Goal: Information Seeking & Learning: Learn about a topic

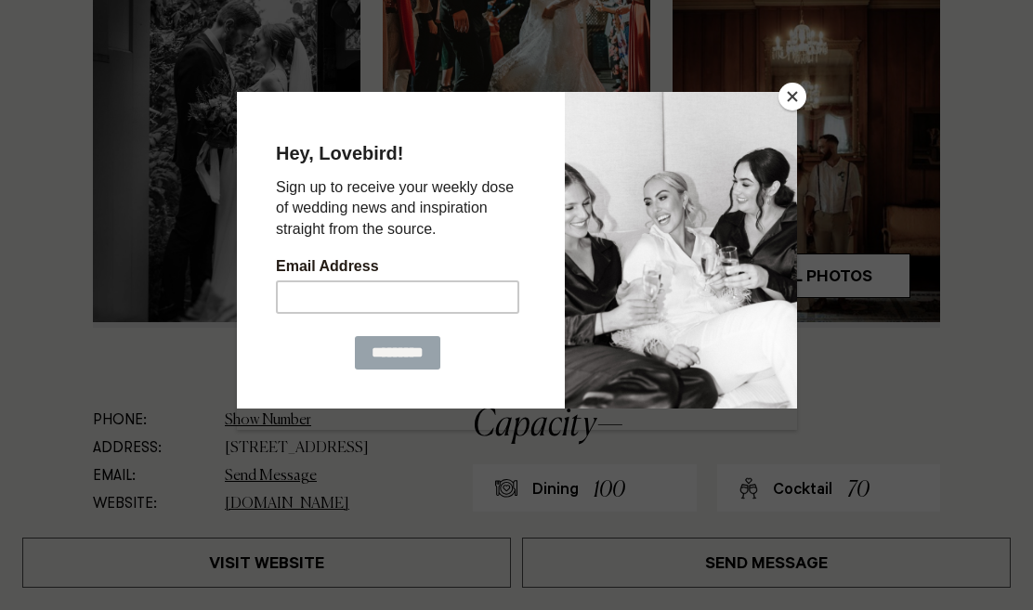
scroll to position [567, 0]
click at [796, 91] on button "Close" at bounding box center [792, 97] width 28 height 28
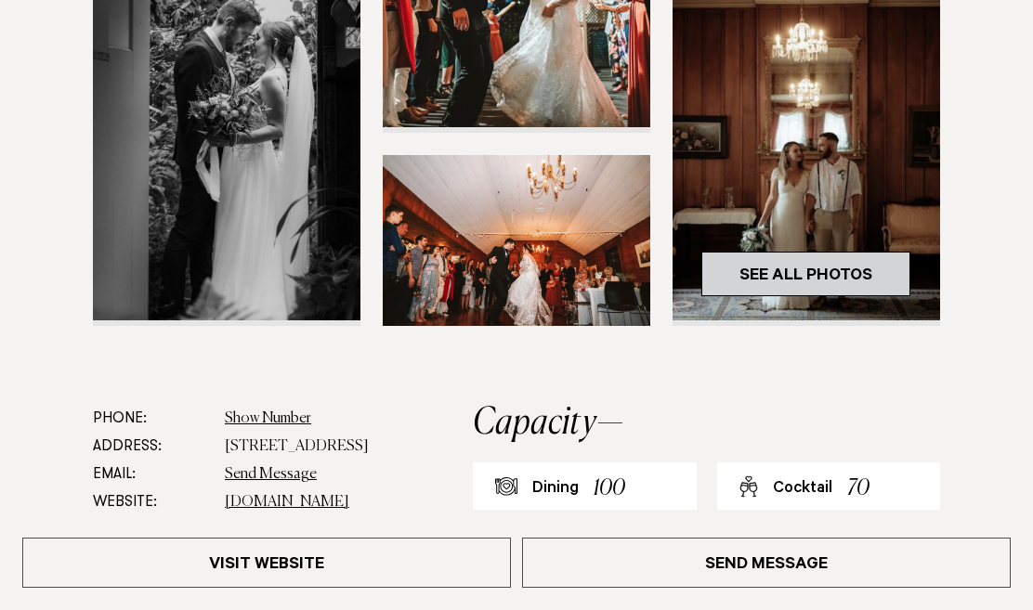
click at [780, 273] on link "See All Photos" at bounding box center [805, 274] width 209 height 45
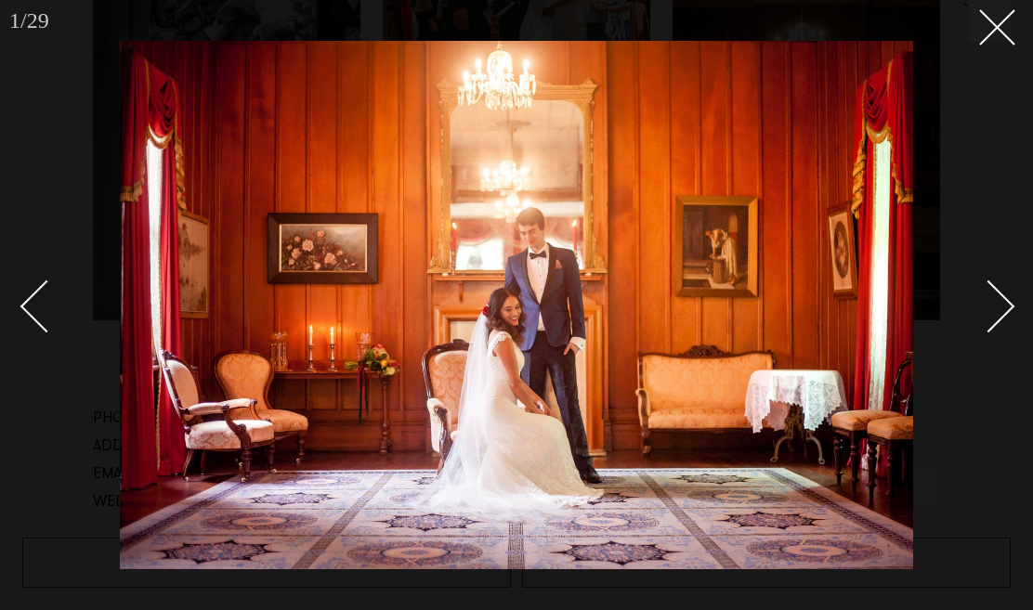
click at [1009, 305] on div "Next slide" at bounding box center [988, 306] width 53 height 53
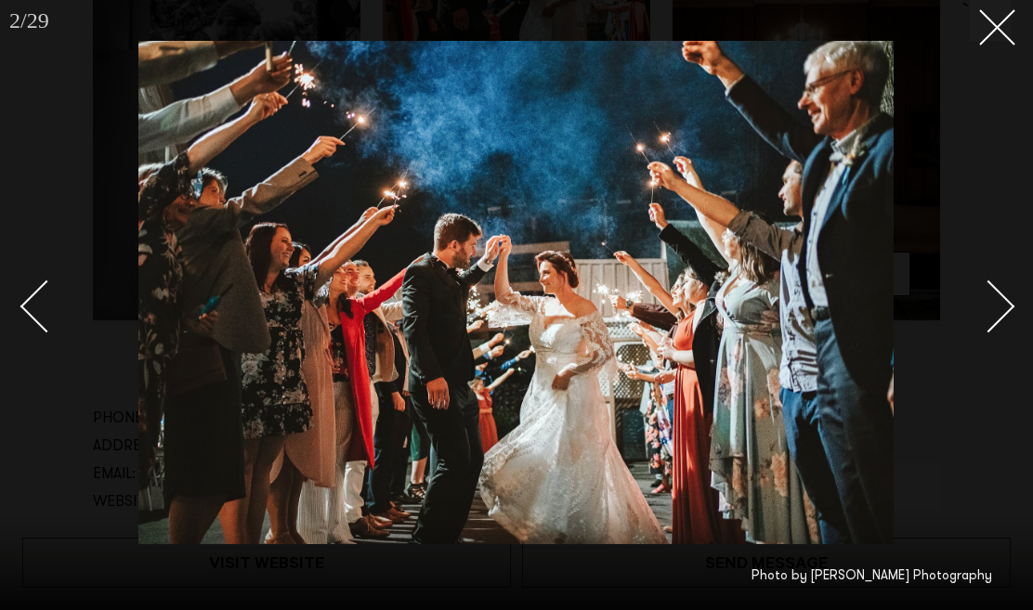
click at [1009, 305] on div "Next slide" at bounding box center [988, 306] width 53 height 53
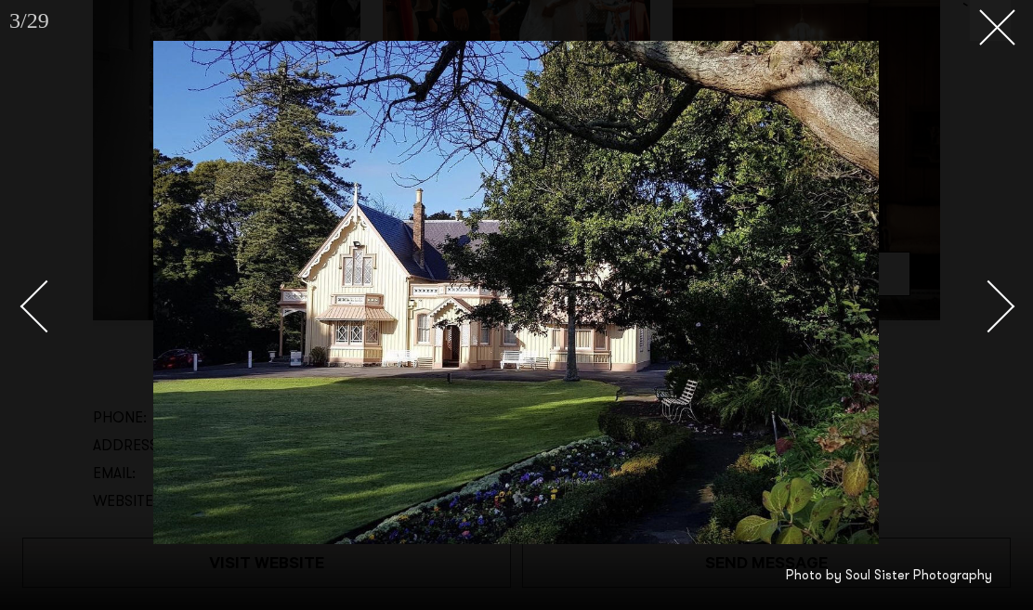
click at [1009, 305] on div "Next slide" at bounding box center [988, 306] width 53 height 53
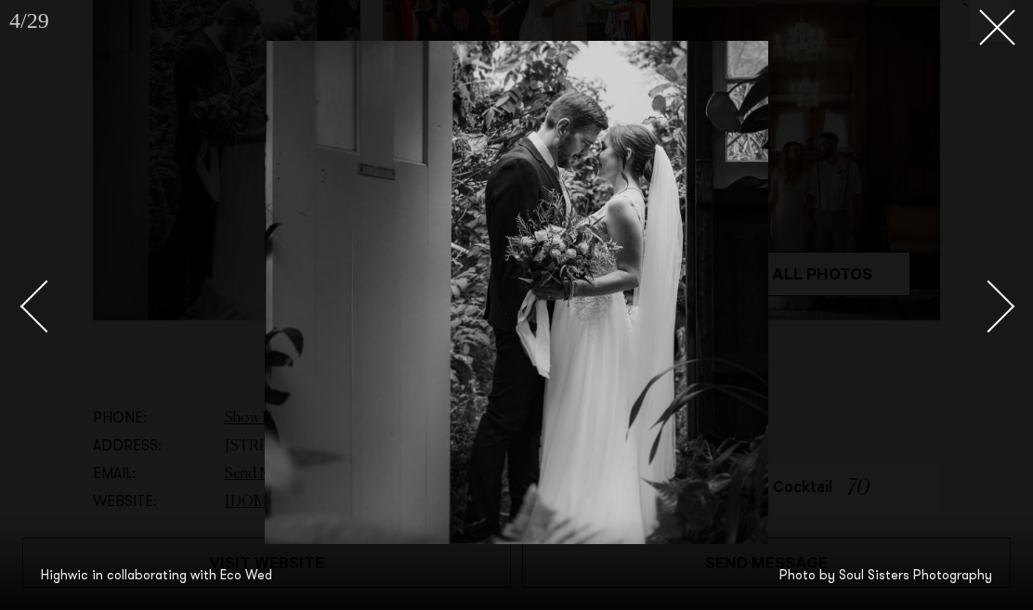
click at [1009, 305] on div "Next slide" at bounding box center [988, 306] width 53 height 53
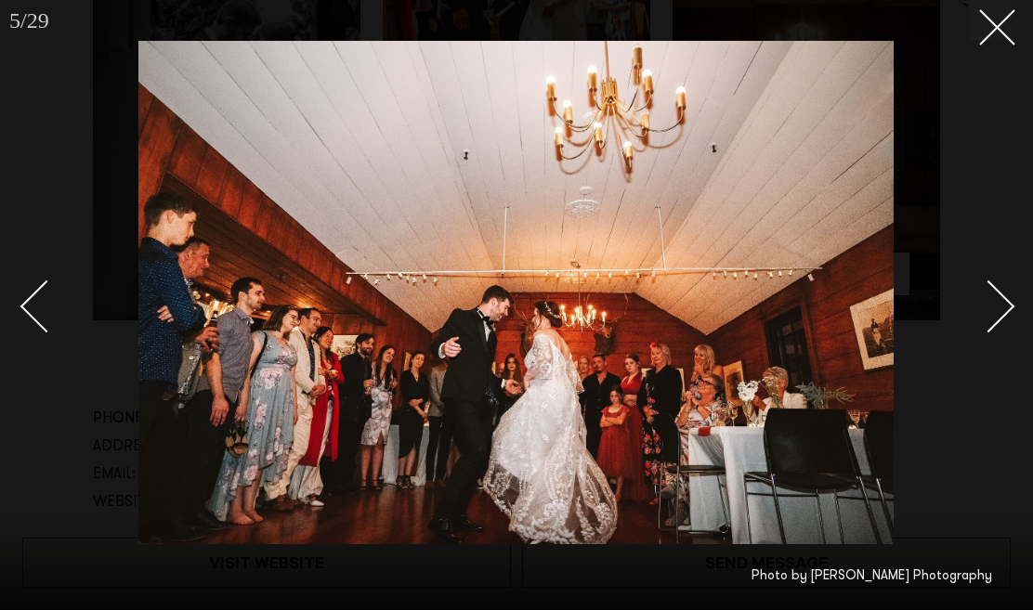
click at [1009, 305] on div "Next slide" at bounding box center [988, 306] width 53 height 53
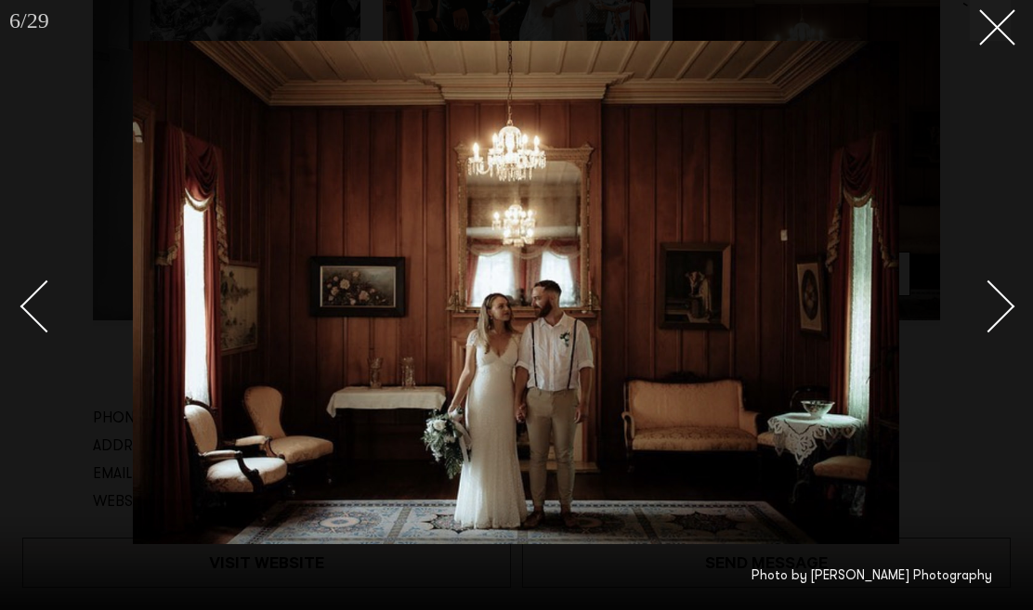
click at [1009, 305] on div "Next slide" at bounding box center [988, 306] width 53 height 53
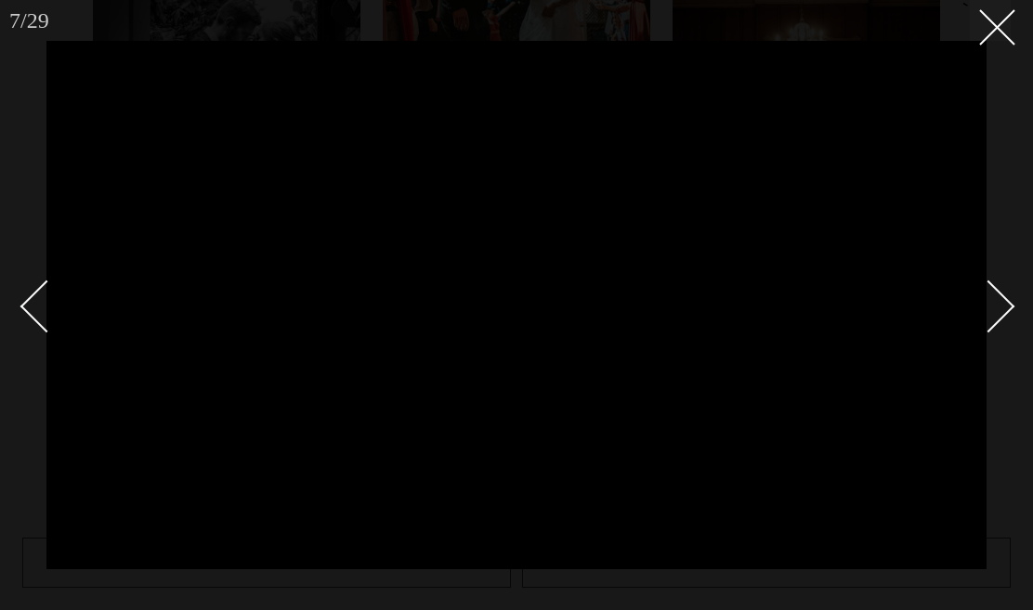
click at [1009, 305] on div "Next slide" at bounding box center [988, 306] width 53 height 53
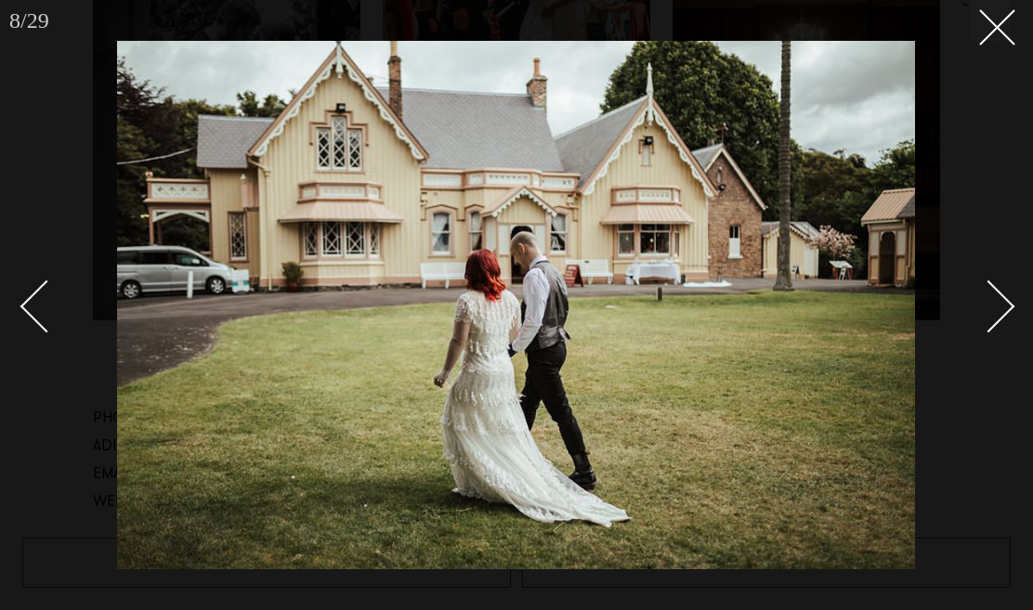
click at [1009, 305] on div "Next slide" at bounding box center [988, 306] width 53 height 53
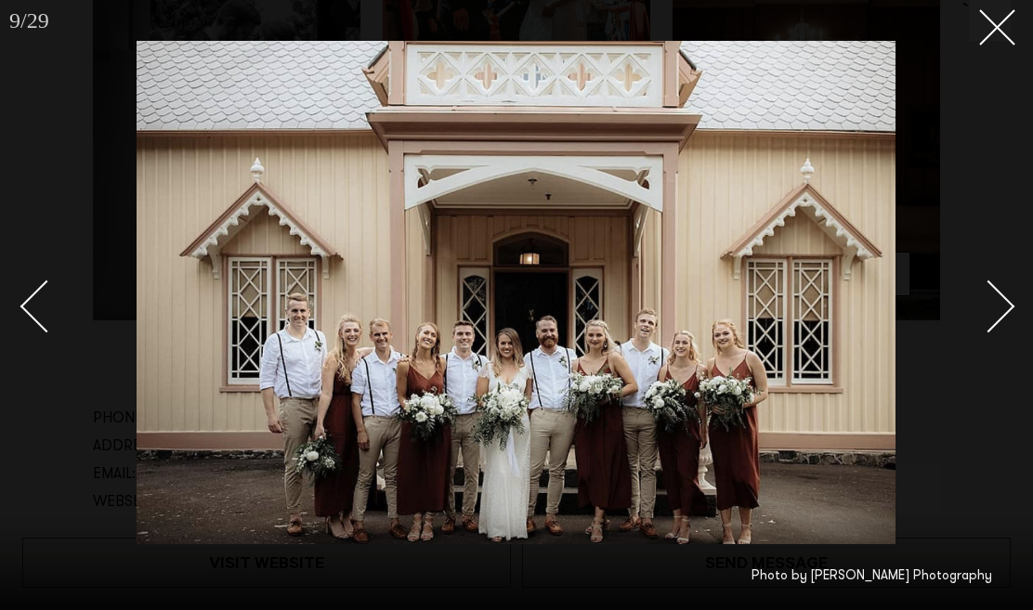
click at [1009, 305] on div "Next slide" at bounding box center [988, 306] width 53 height 53
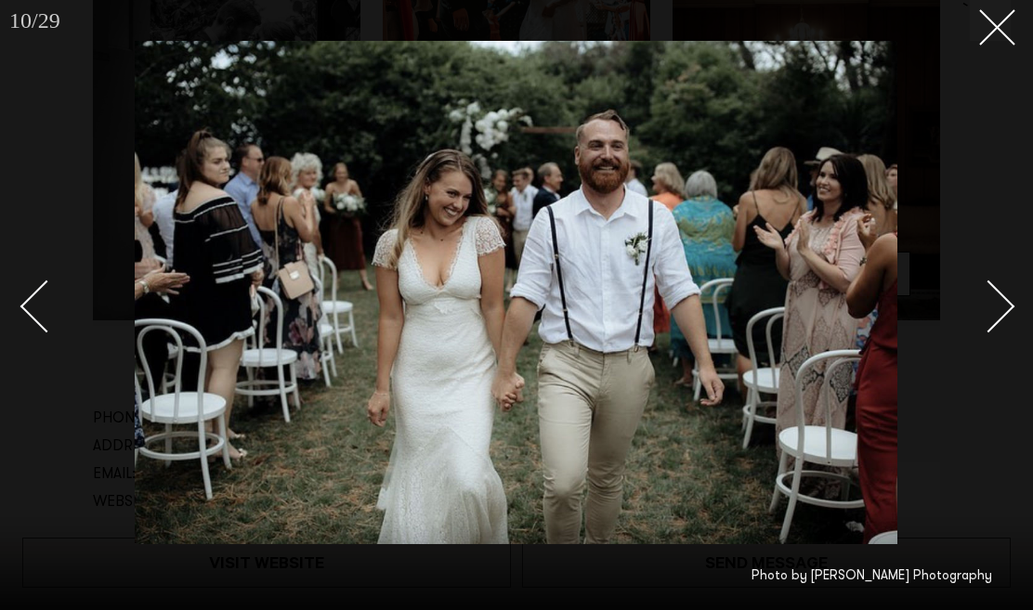
click at [1009, 305] on div "Next slide" at bounding box center [988, 306] width 53 height 53
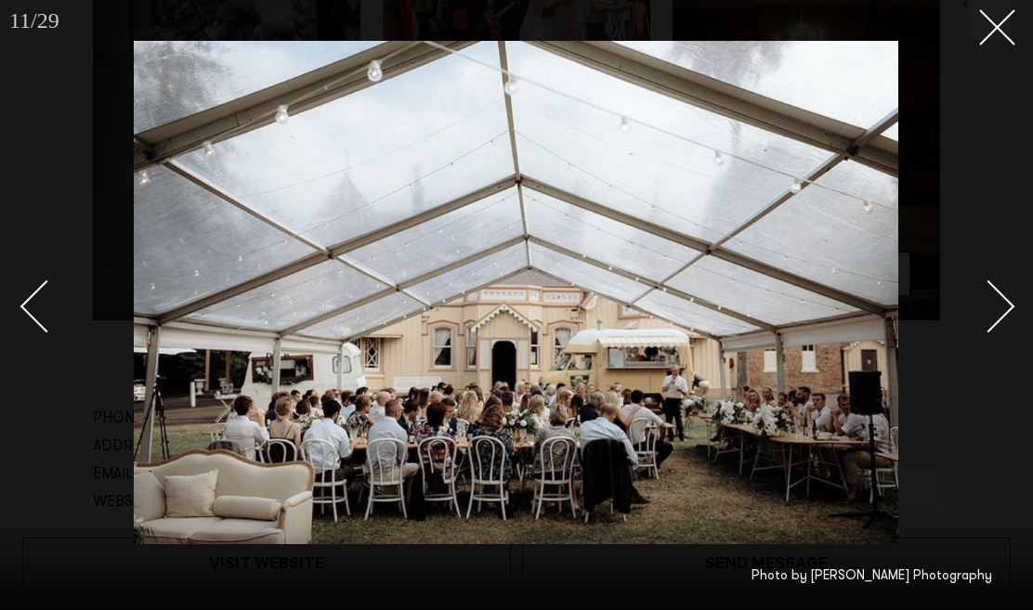
click at [1009, 305] on div "Next slide" at bounding box center [988, 306] width 53 height 53
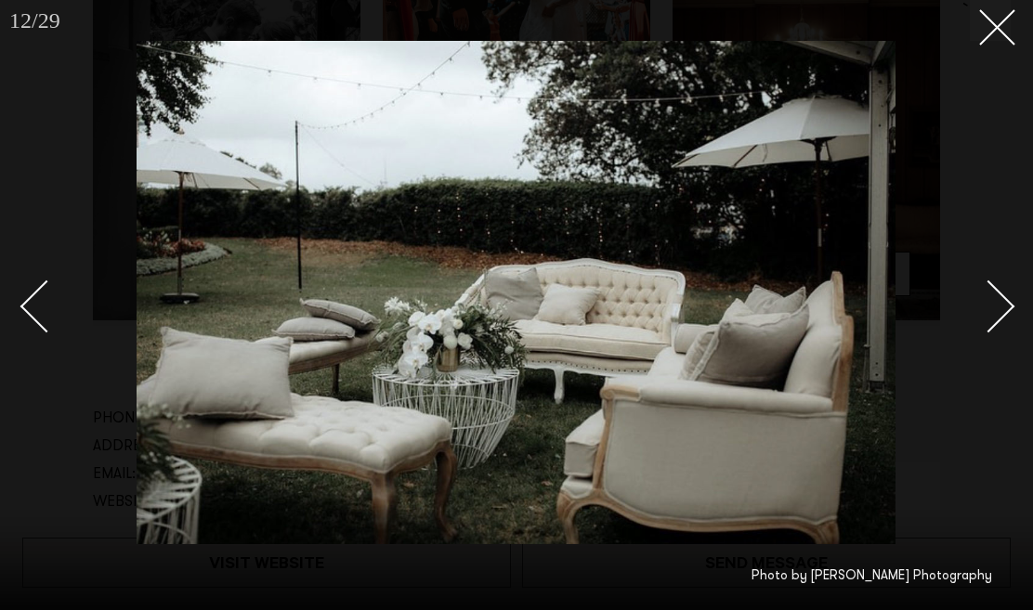
click at [1009, 305] on div "Next slide" at bounding box center [988, 306] width 53 height 53
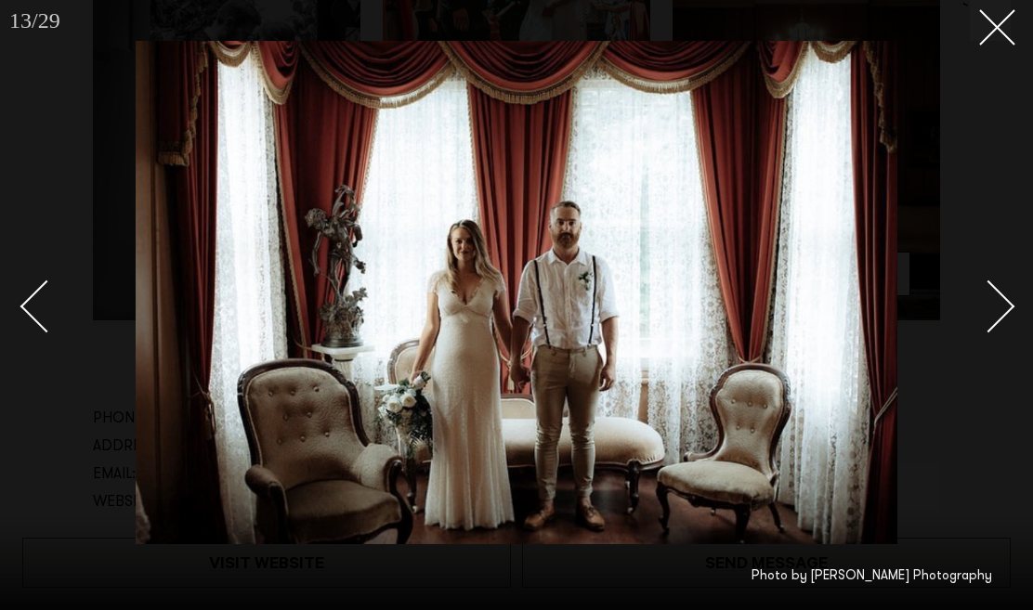
click at [1009, 305] on div "Next slide" at bounding box center [988, 306] width 53 height 53
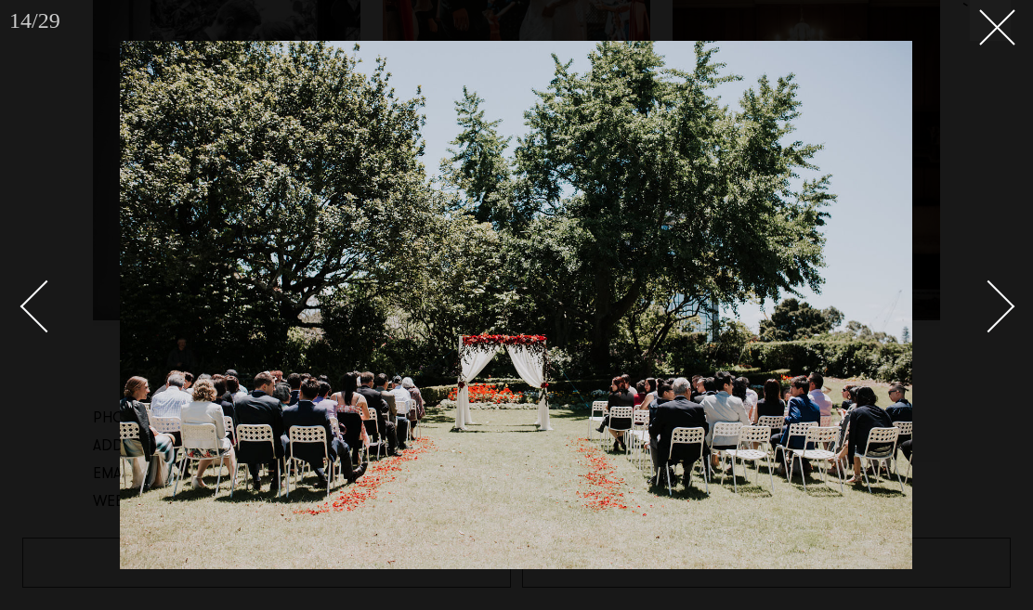
click at [1009, 305] on div "Next slide" at bounding box center [988, 306] width 53 height 53
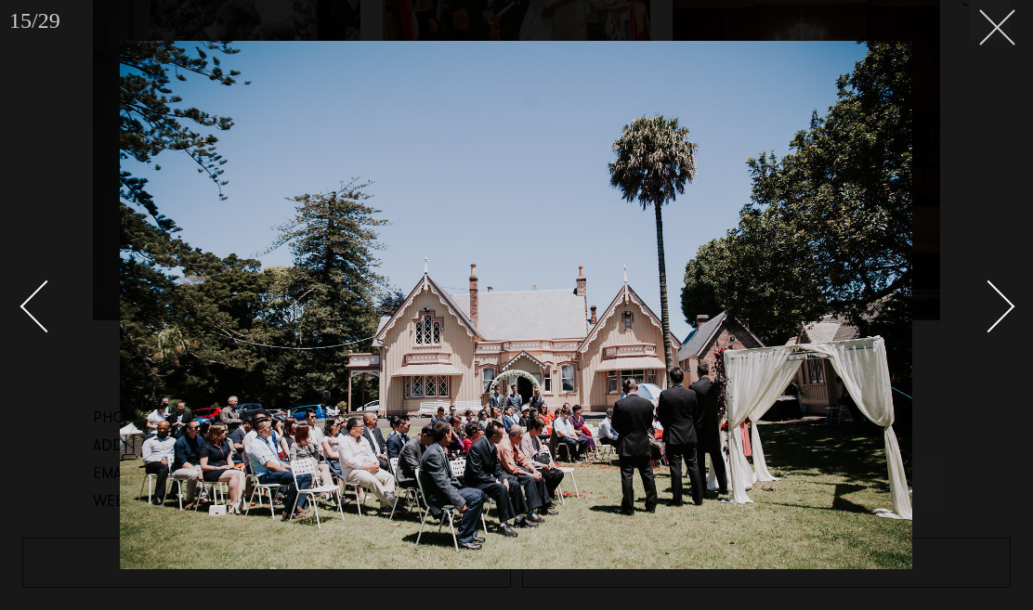
click at [995, 32] on button at bounding box center [990, 20] width 41 height 41
